Goal: Task Accomplishment & Management: Manage account settings

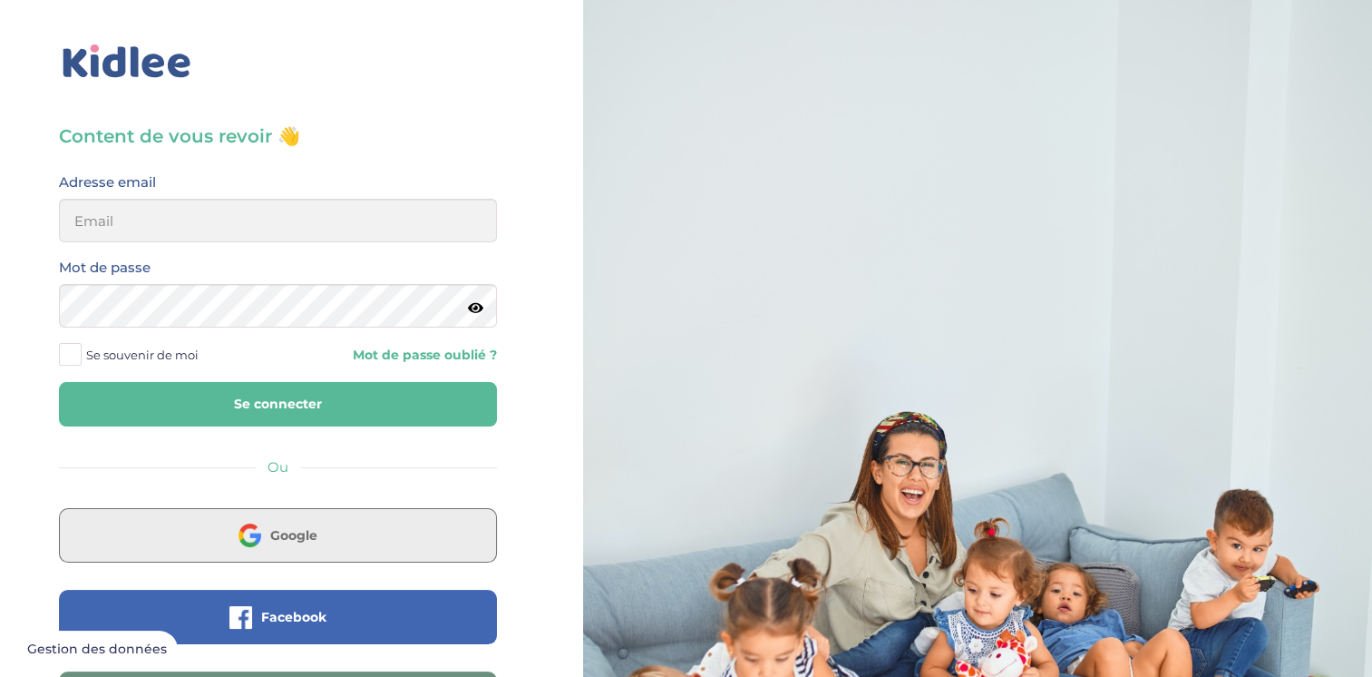
click at [392, 542] on button "Google" at bounding box center [278, 535] width 438 height 54
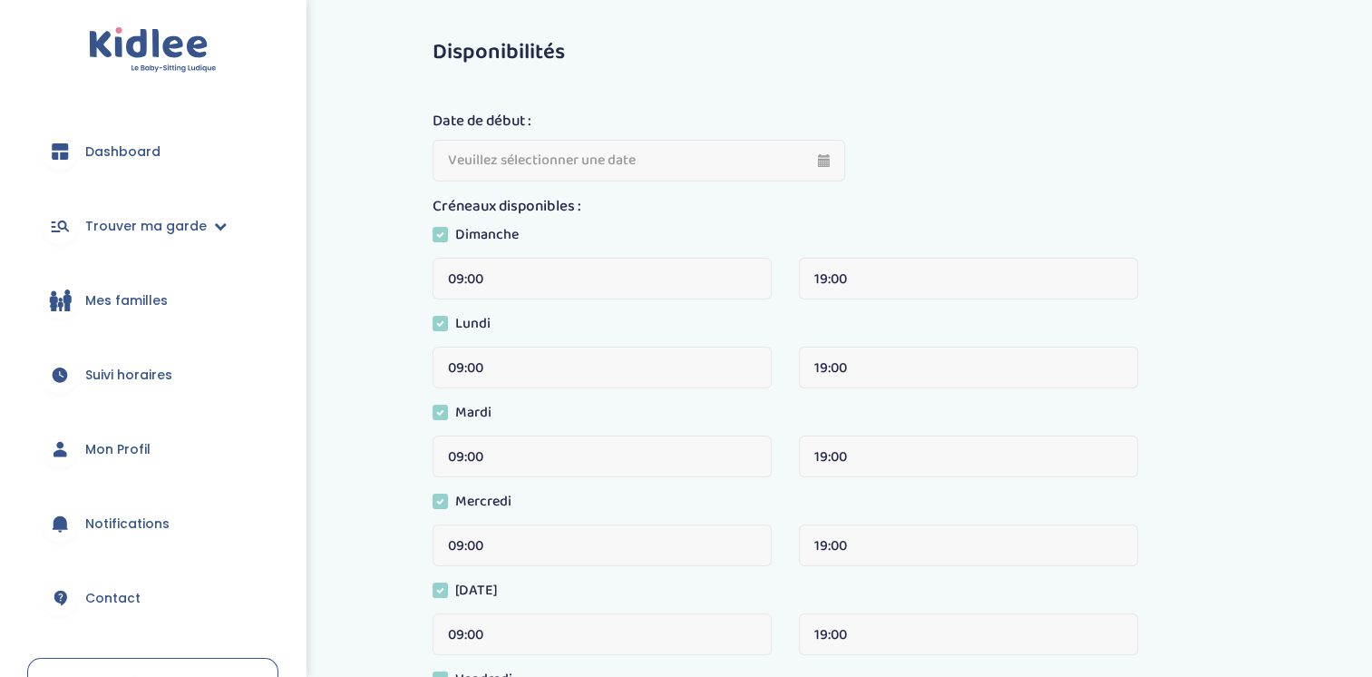
click at [140, 145] on span "Dashboard" at bounding box center [122, 151] width 75 height 19
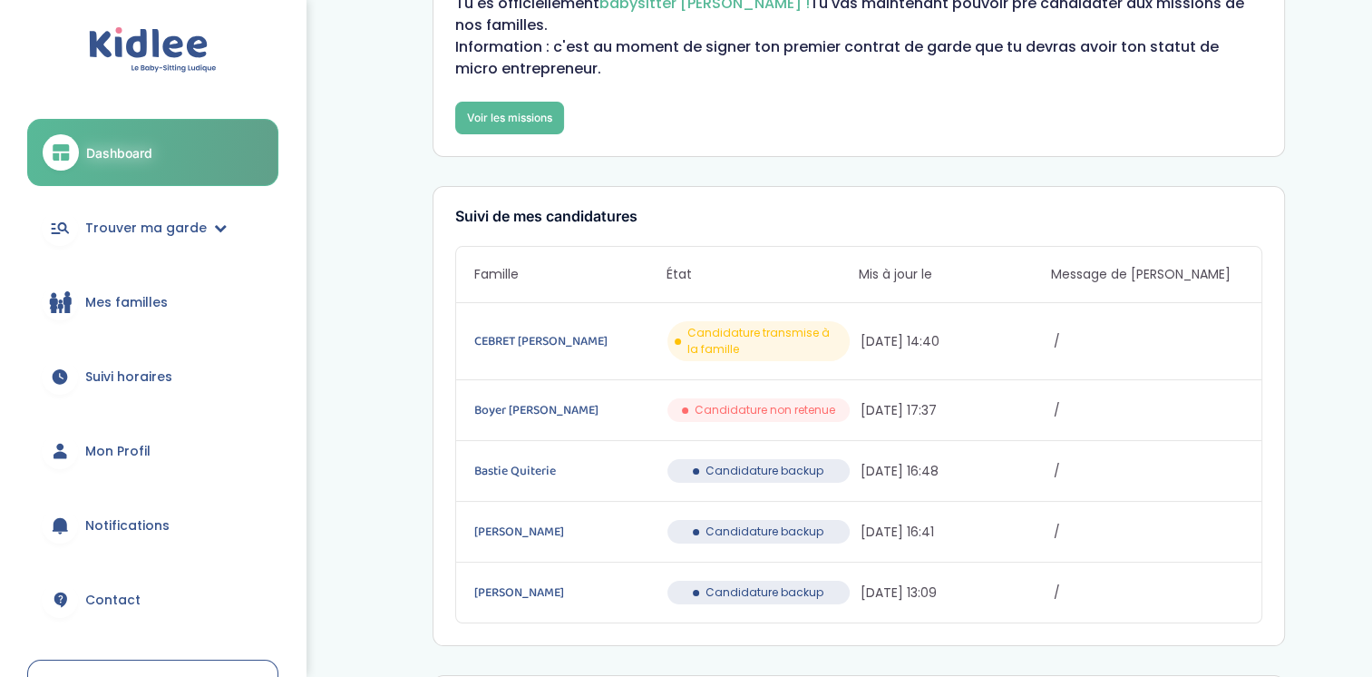
scroll to position [181, 0]
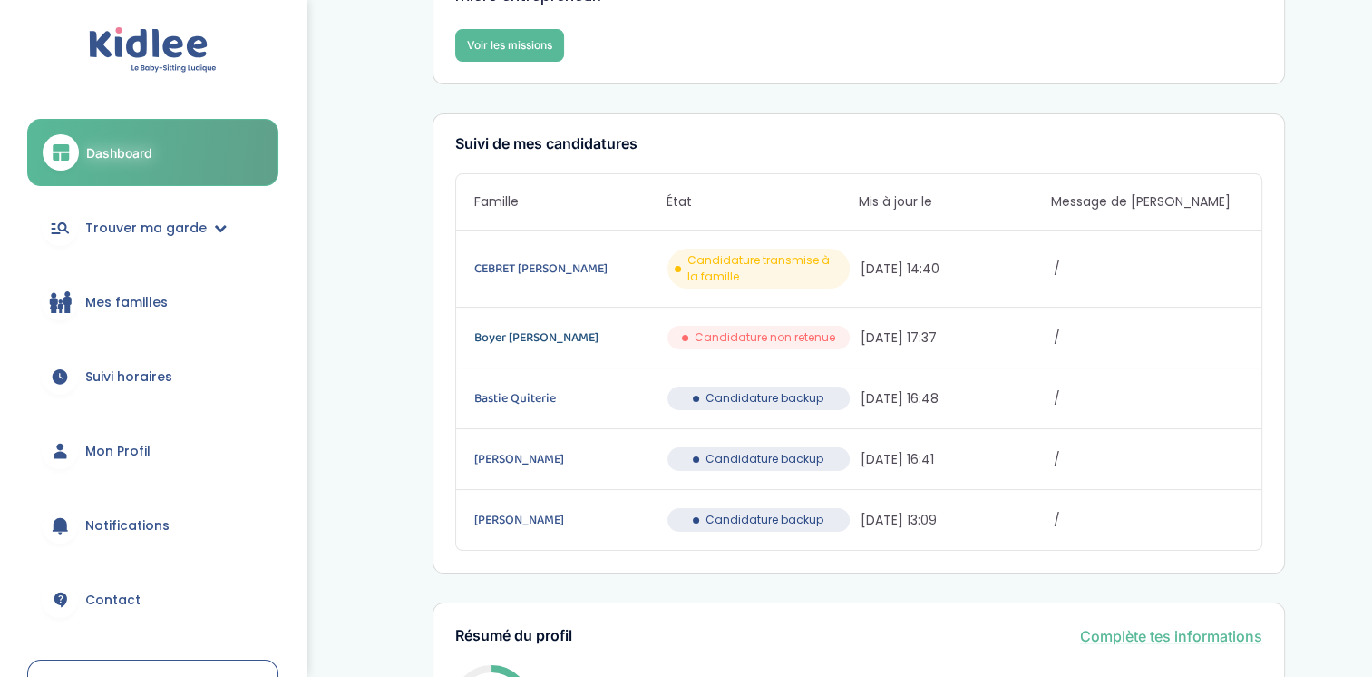
click at [558, 327] on link "[PERSON_NAME] Gartili [PERSON_NAME]" at bounding box center [569, 337] width 190 height 20
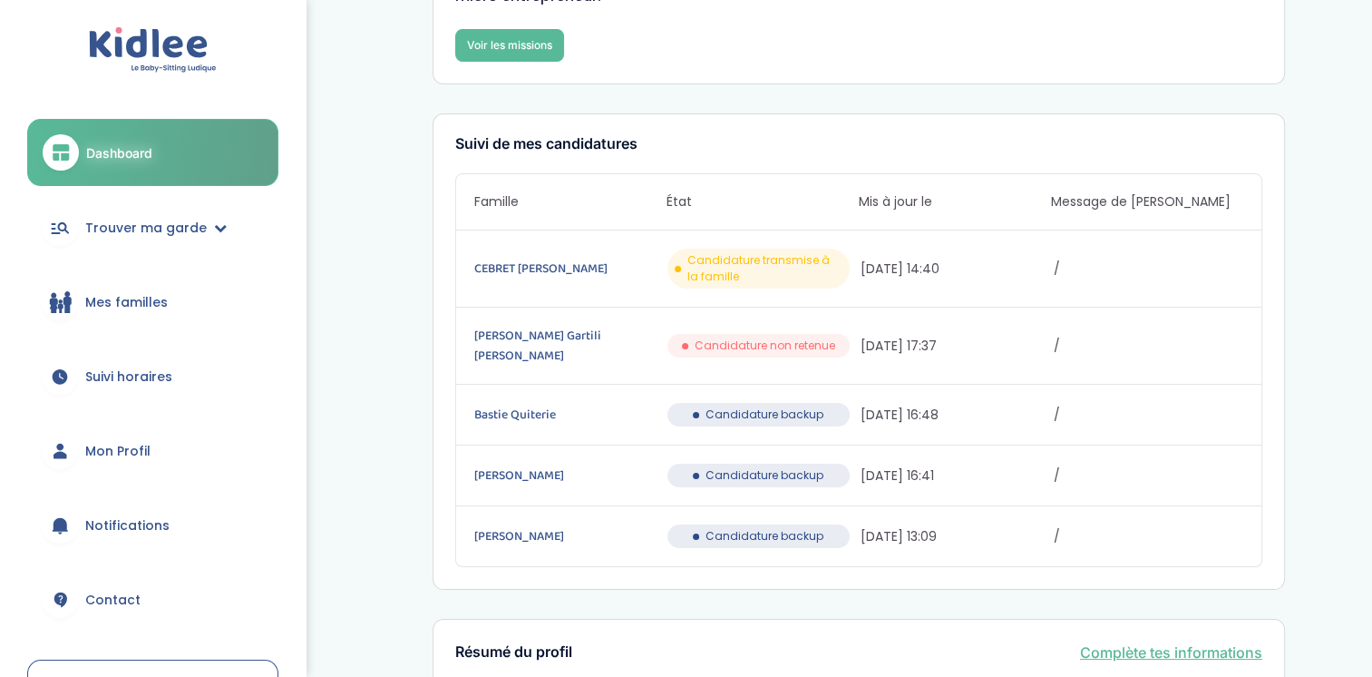
click at [147, 143] on span "Dashboard" at bounding box center [119, 152] width 66 height 19
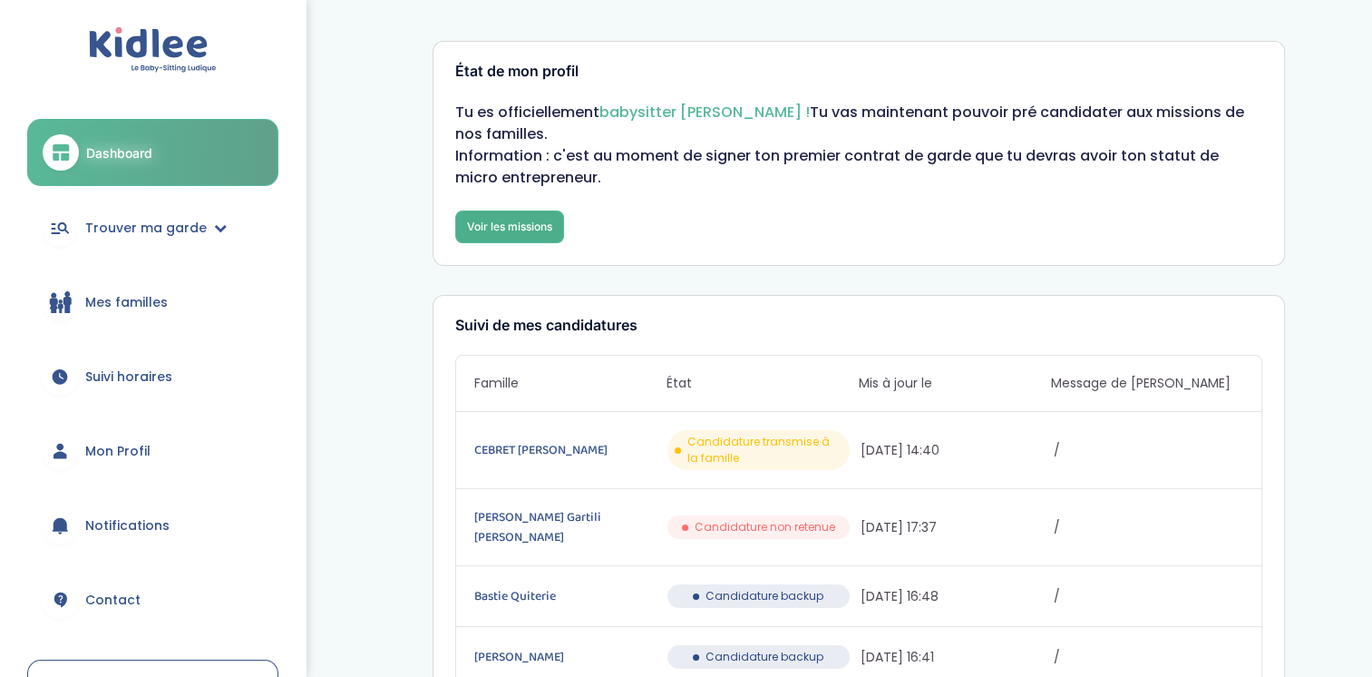
click at [502, 210] on link "Voir les missions" at bounding box center [509, 226] width 109 height 33
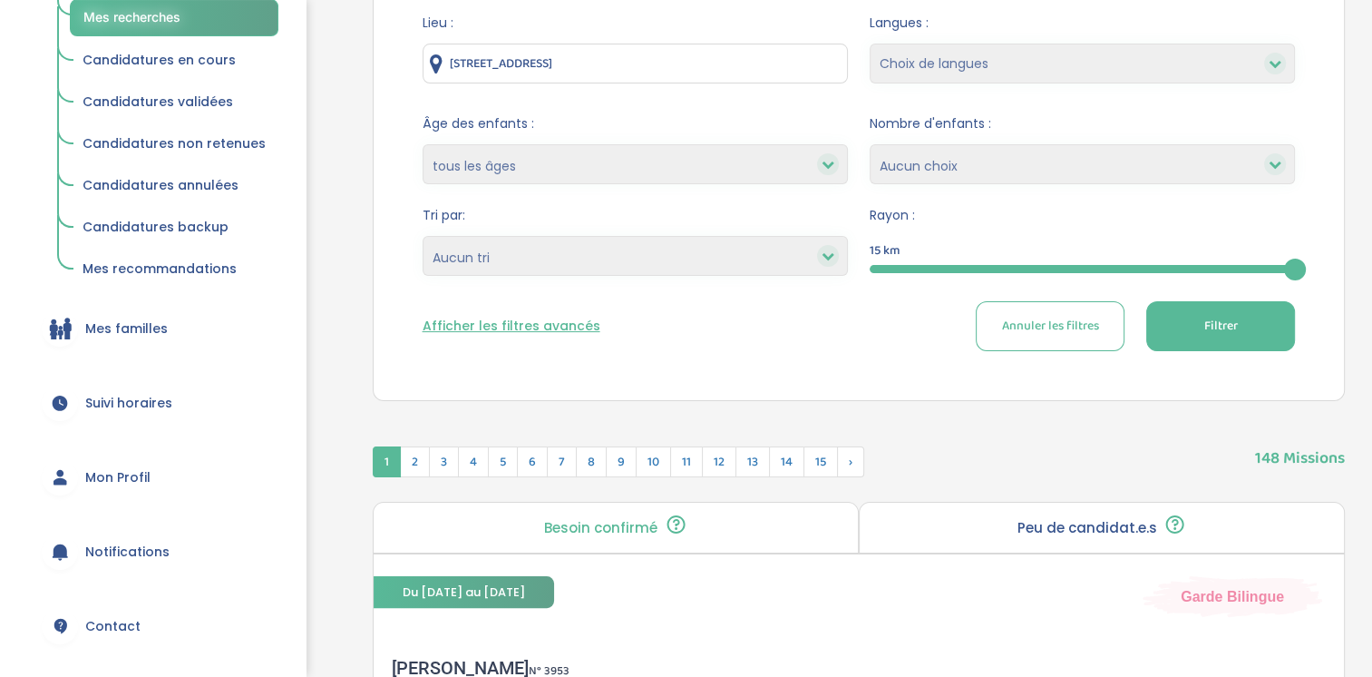
scroll to position [415, 0]
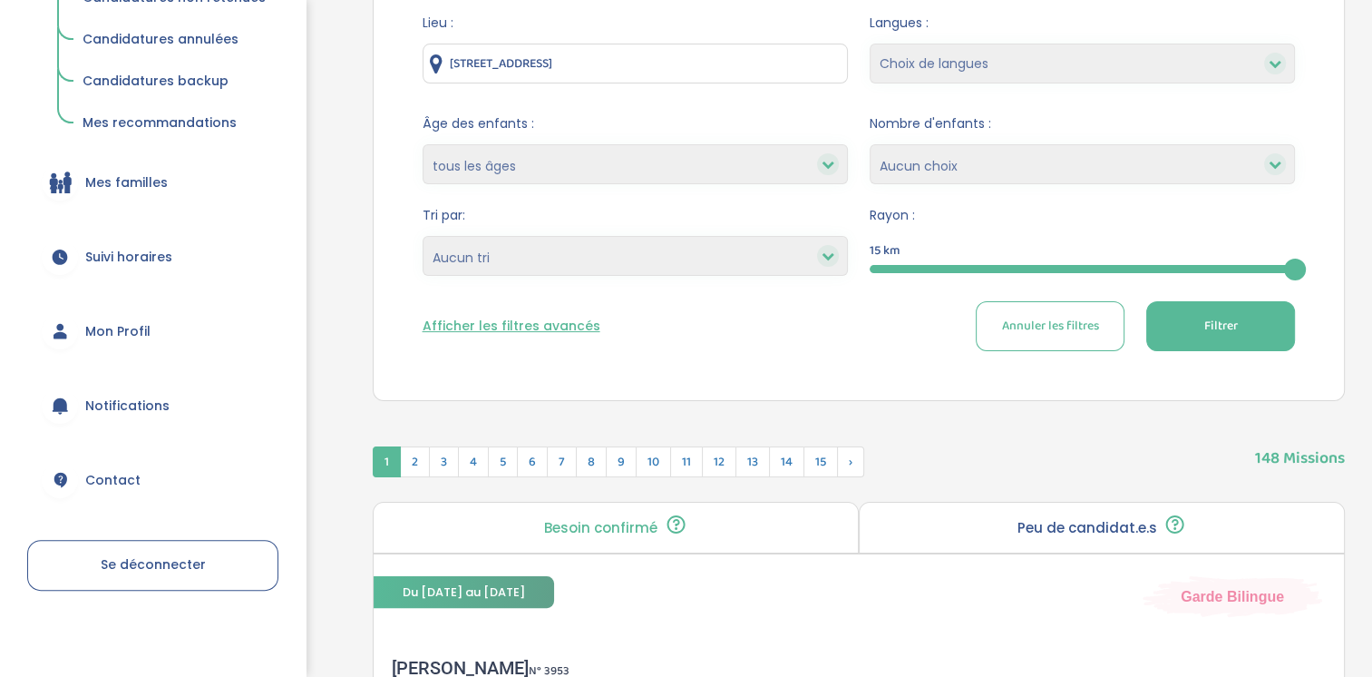
click at [115, 396] on span "Notifications" at bounding box center [127, 405] width 84 height 19
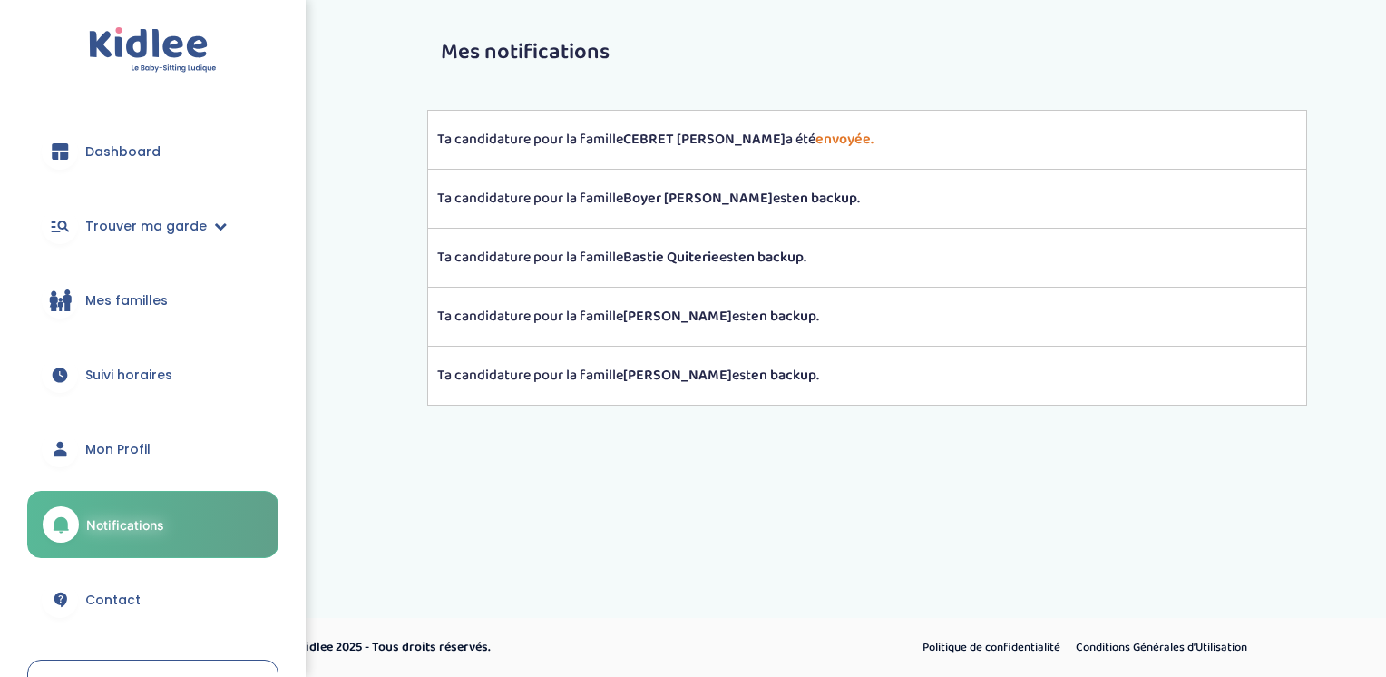
click at [718, 60] on h3 "Mes notifications" at bounding box center [867, 53] width 853 height 24
